Goal: Browse casually

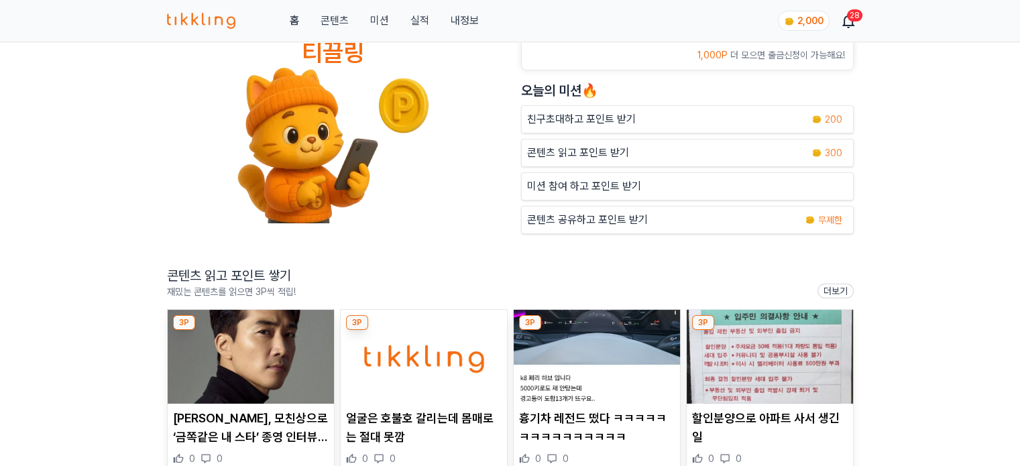
scroll to position [134, 0]
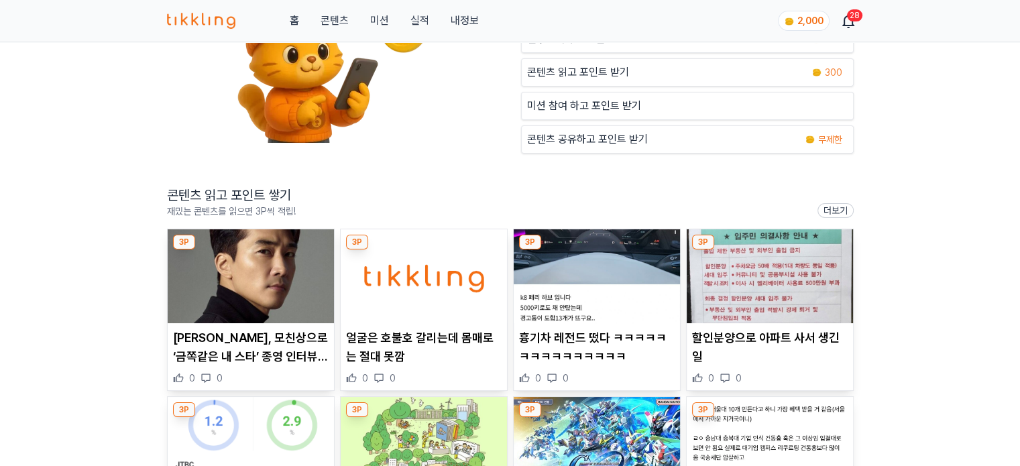
click at [258, 295] on img at bounding box center [251, 276] width 166 height 94
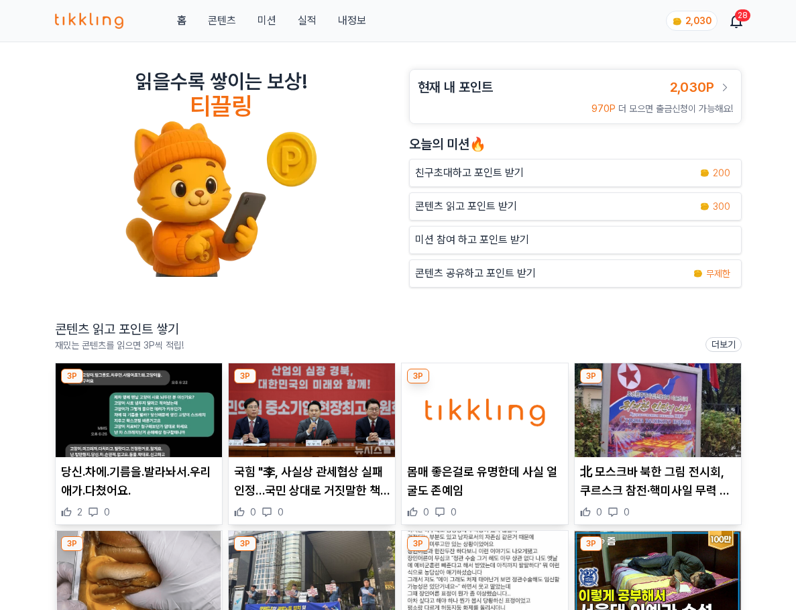
click at [175, 413] on img at bounding box center [139, 411] width 166 height 94
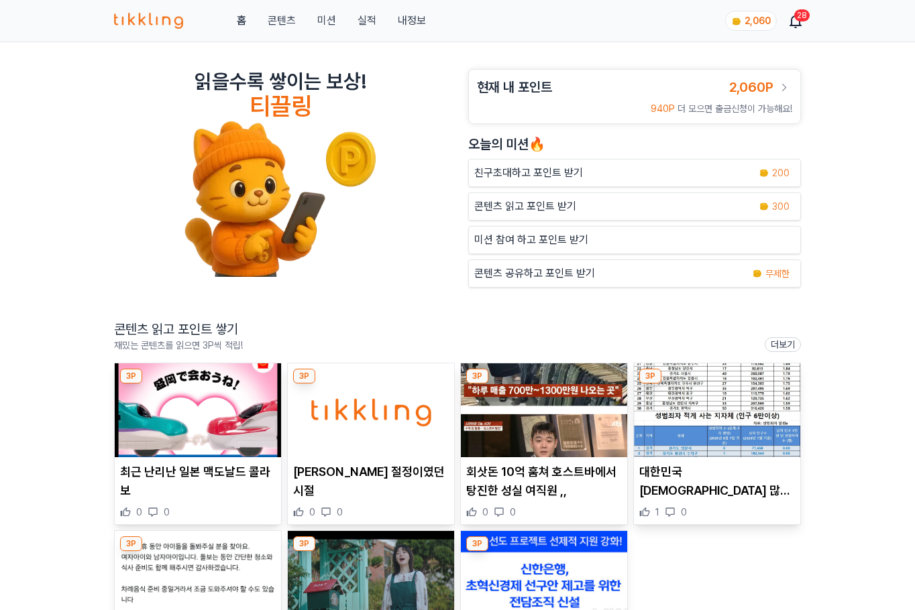
click at [540, 410] on img at bounding box center [544, 411] width 166 height 94
